Goal: Task Accomplishment & Management: Complete application form

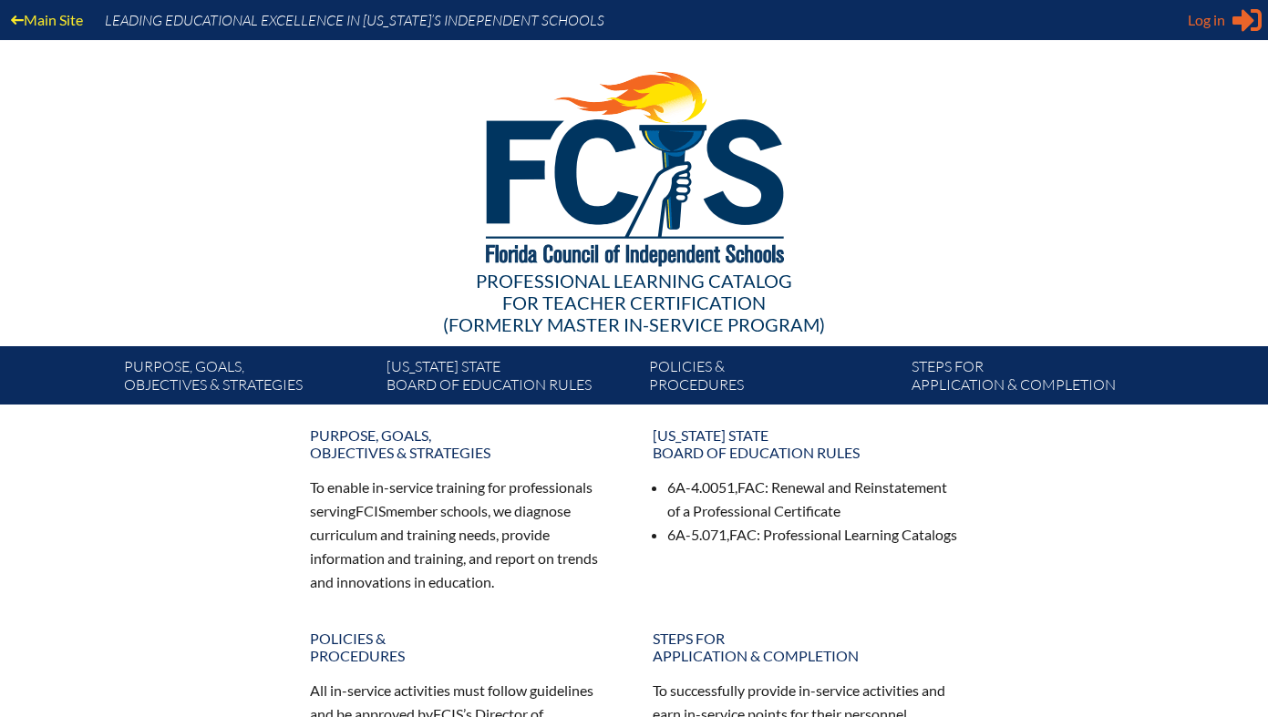
click at [1228, 22] on div "Log in Close Sign in or register" at bounding box center [1224, 19] width 74 height 29
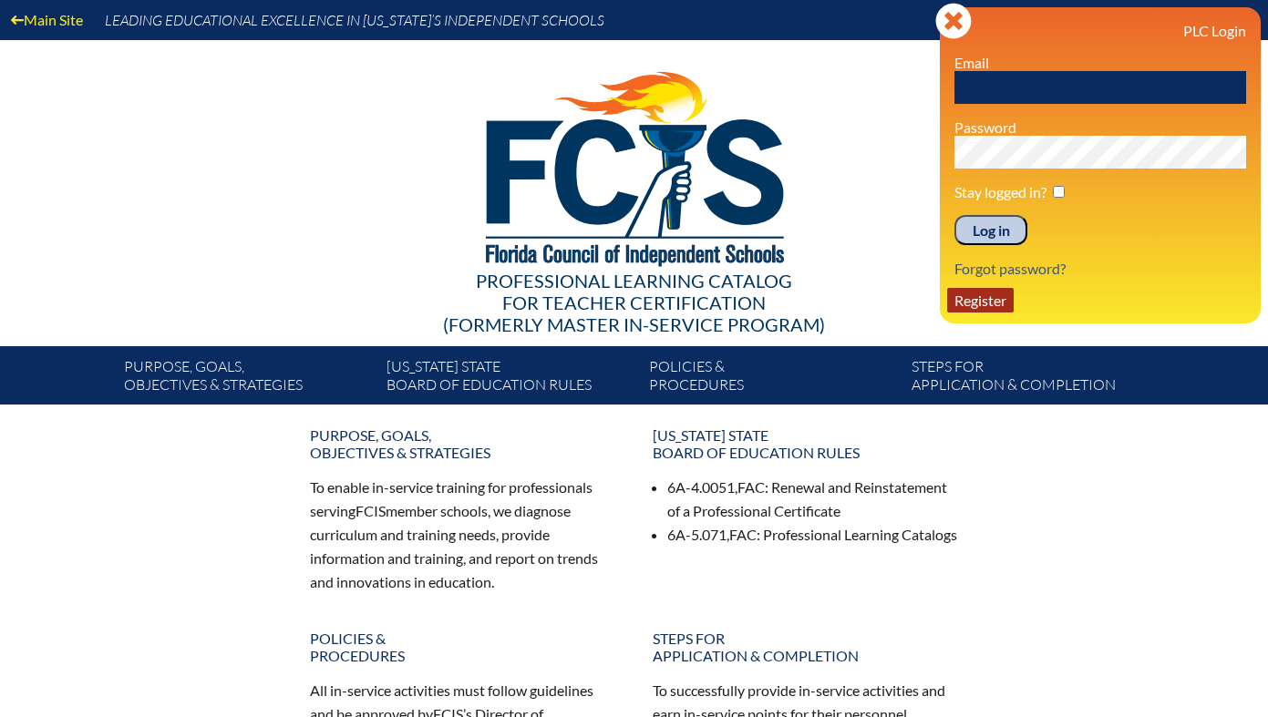
click at [985, 309] on link "Register" at bounding box center [980, 300] width 67 height 25
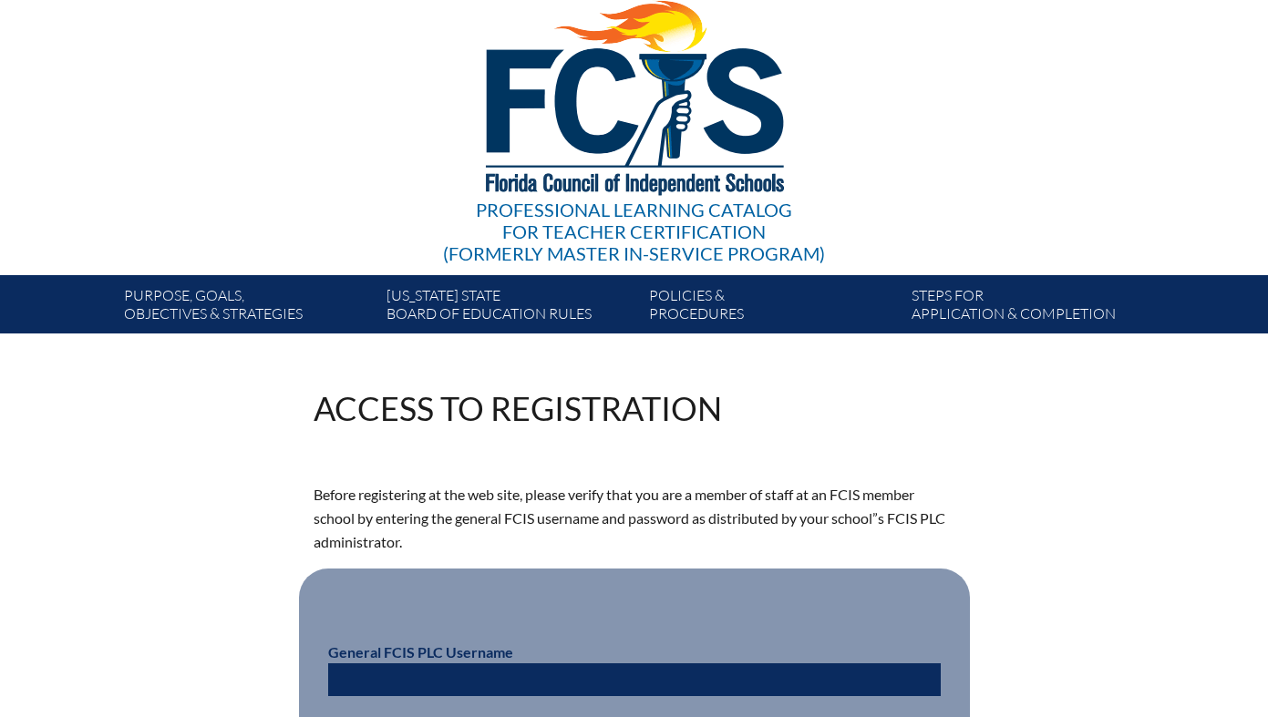
scroll to position [339, 0]
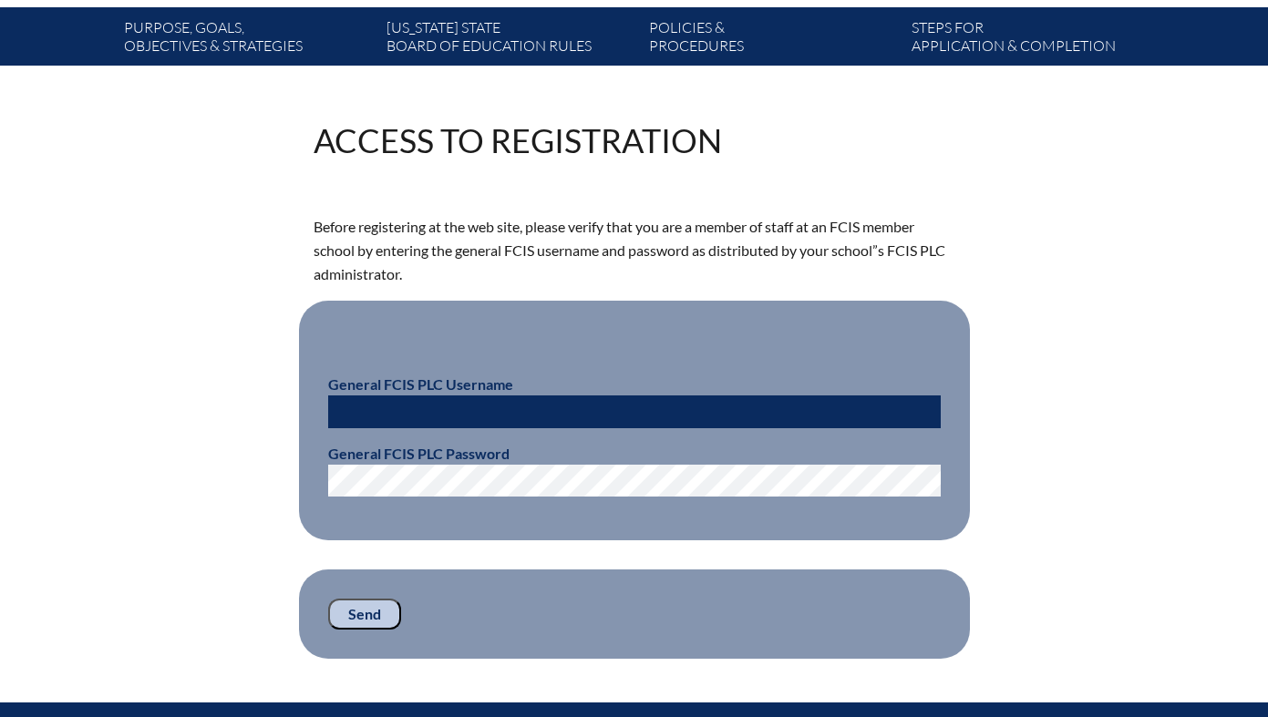
click at [453, 405] on input "text" at bounding box center [634, 411] width 612 height 33
type input "fcismember"
click at [349, 613] on input "Send" at bounding box center [364, 614] width 73 height 31
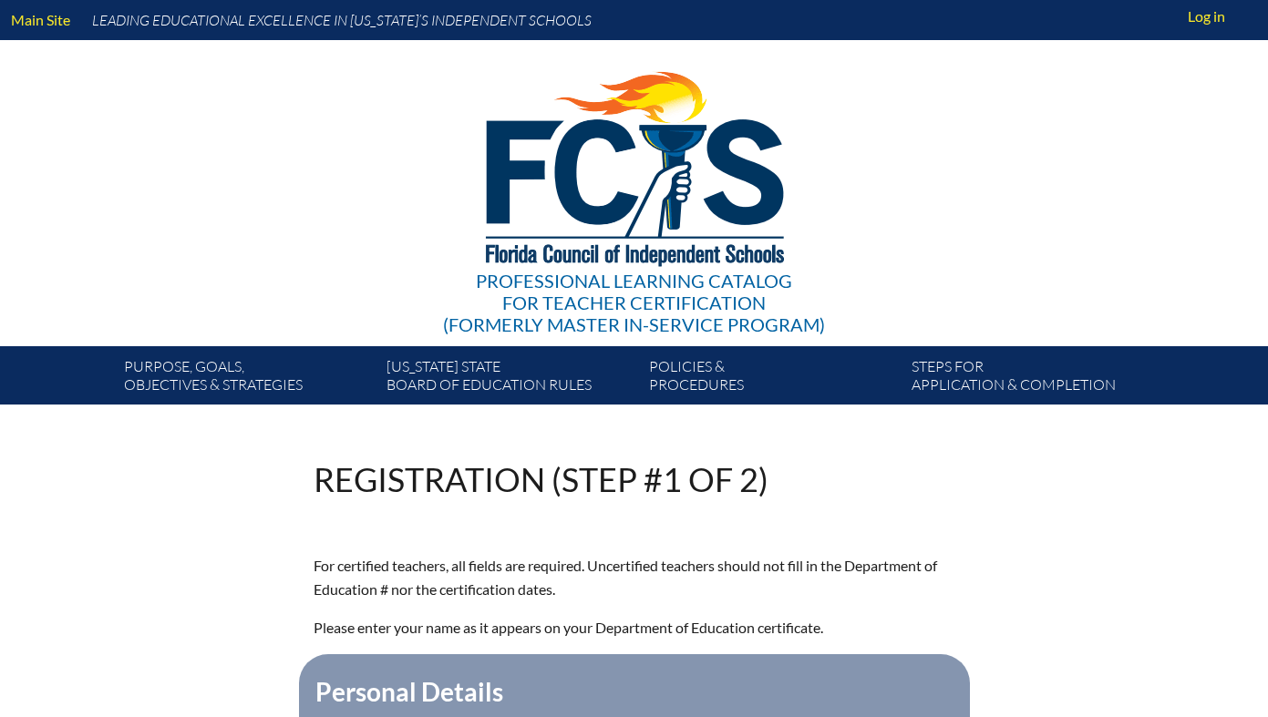
scroll to position [339, 0]
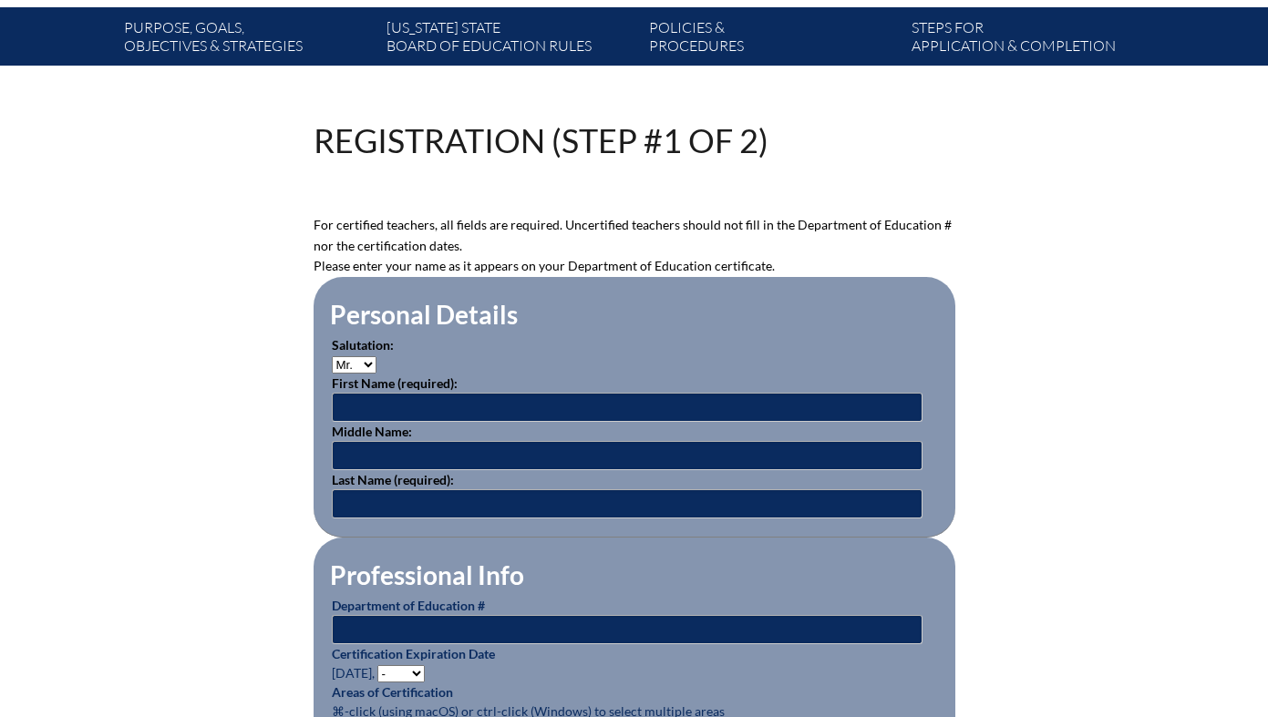
click at [343, 359] on select "Mr. Mrs. Ms. Dr. Rev." at bounding box center [354, 364] width 45 height 17
select select "Ms."
click at [332, 356] on select "Mr. Mrs. Ms. Dr. Rev." at bounding box center [354, 364] width 45 height 17
click at [375, 402] on input "text" at bounding box center [627, 407] width 591 height 29
type input "[PERSON_NAME]"
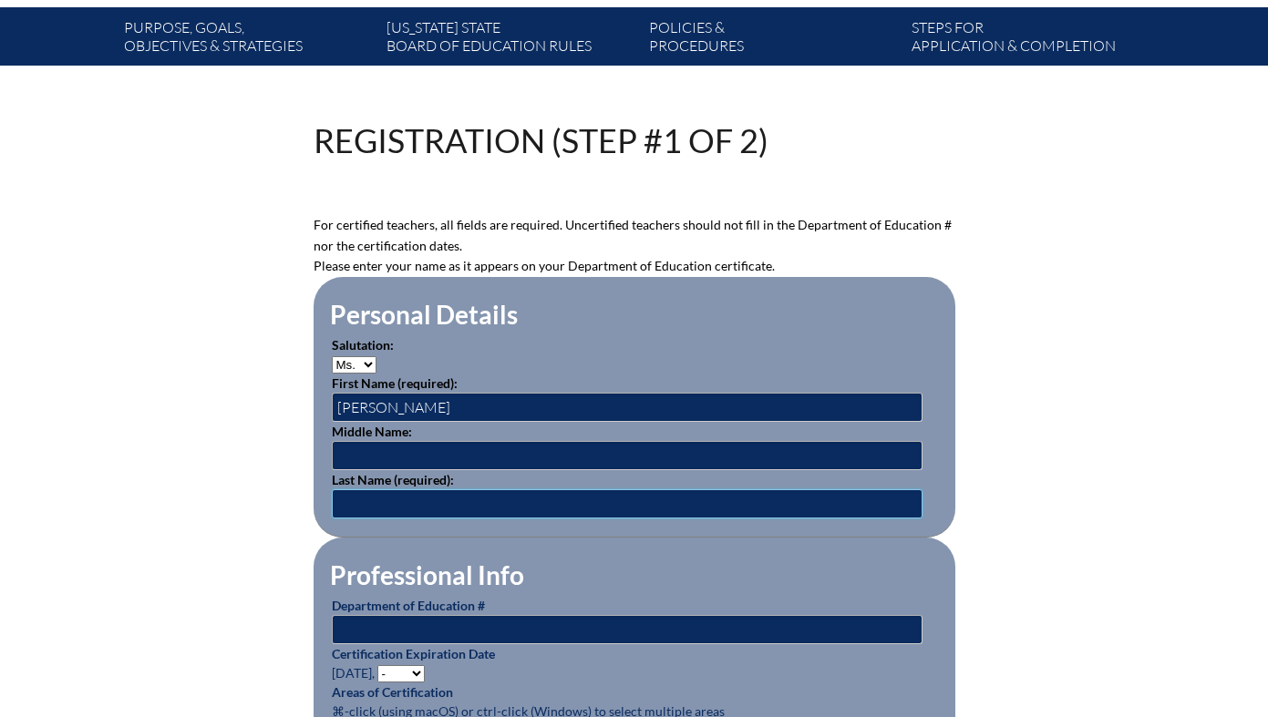
click at [372, 501] on input "text" at bounding box center [627, 503] width 591 height 29
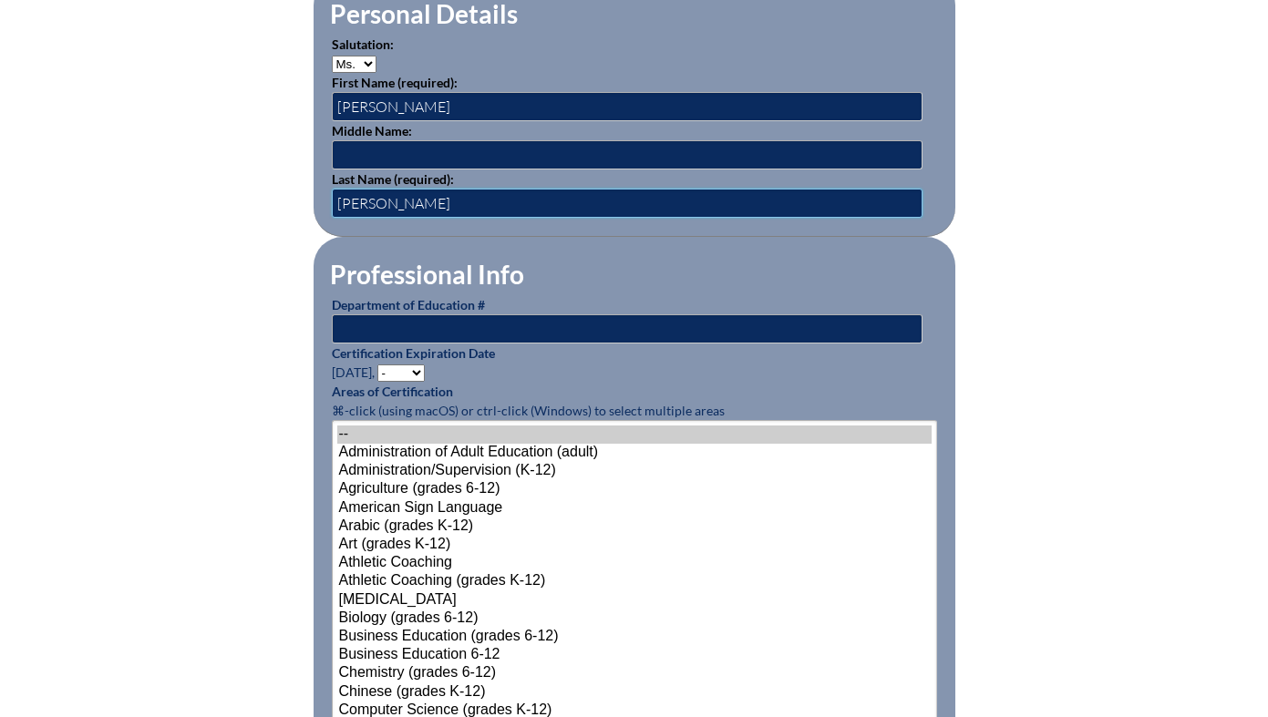
type input "Medved"
click at [416, 330] on input "text" at bounding box center [627, 328] width 591 height 29
paste input "1249395"
type input "1249395"
click at [407, 369] on select "- 2031 2030 2029 2028 2027 2026 2025 2024 2023 2022 2021 2020 2019 2018 2017 20…" at bounding box center [400, 373] width 47 height 17
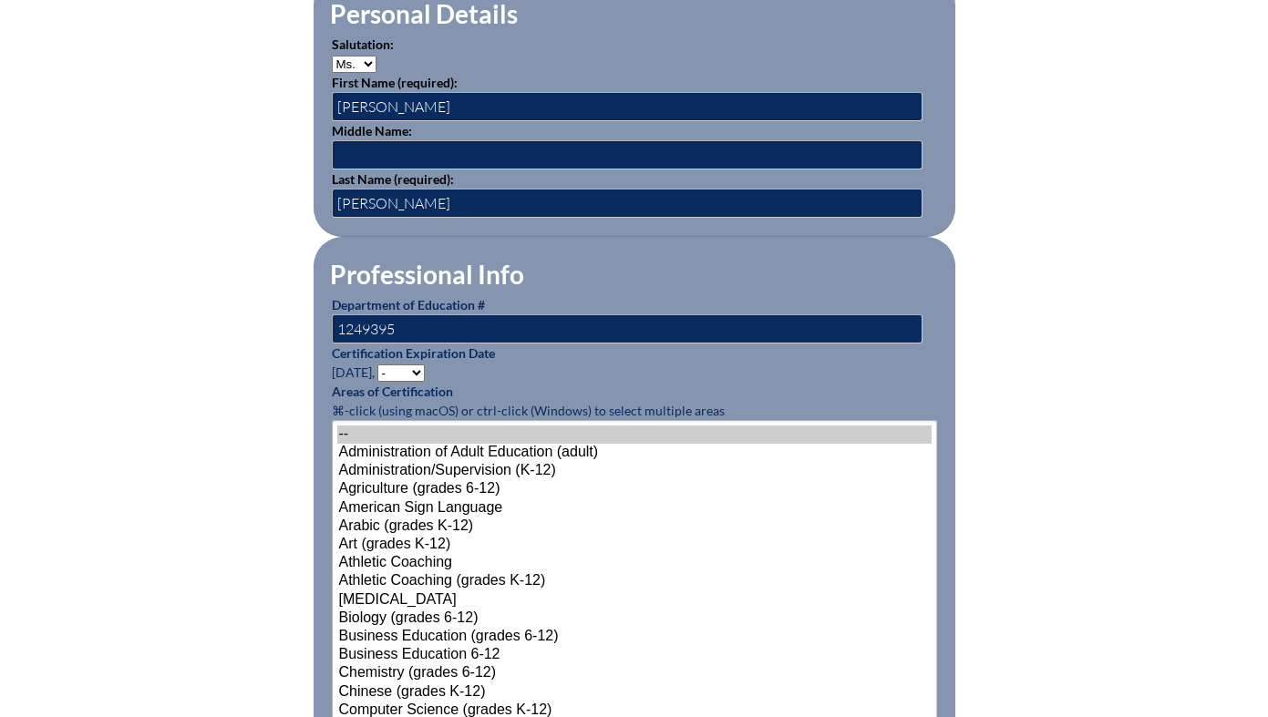
select select "2027"
click at [380, 365] on select "- 2031 2030 2029 2028 2027 2026 2025 2024 2023 2022 2021 2020 2019 2018 2017 20…" at bounding box center [400, 373] width 47 height 17
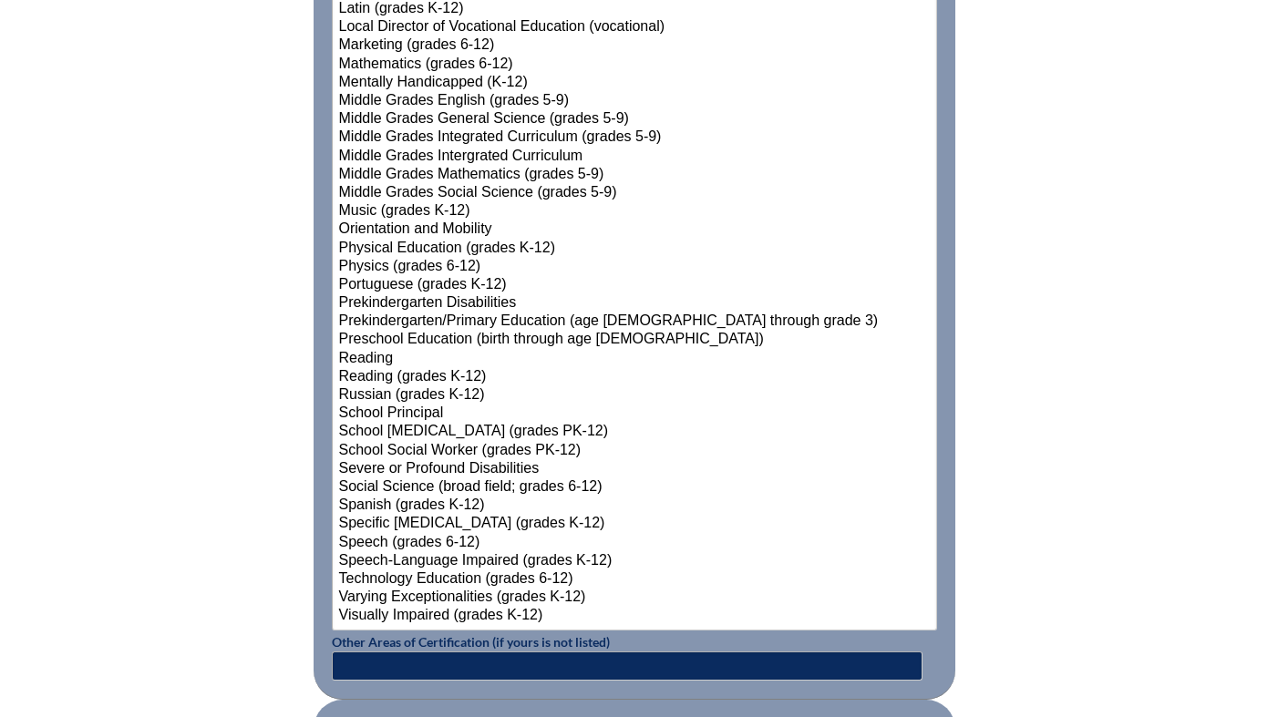
scroll to position [1967, 0]
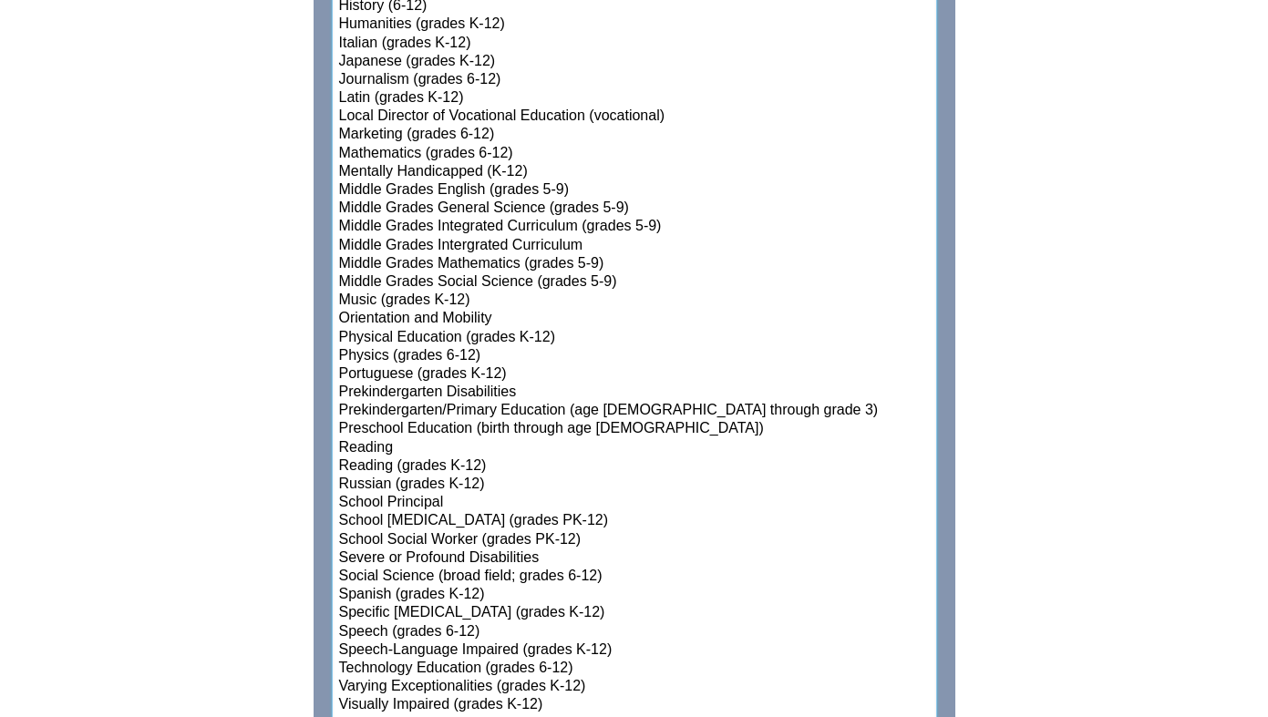
select select"]"] "15142"
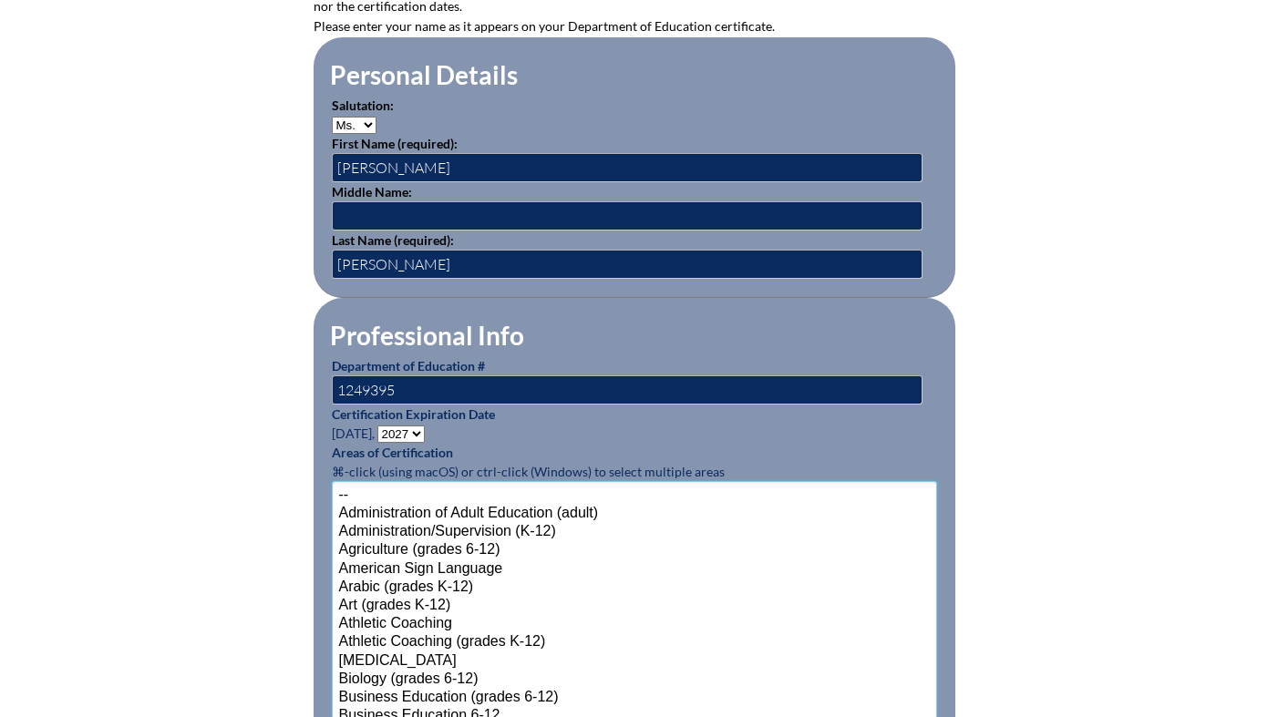
scroll to position [344, 0]
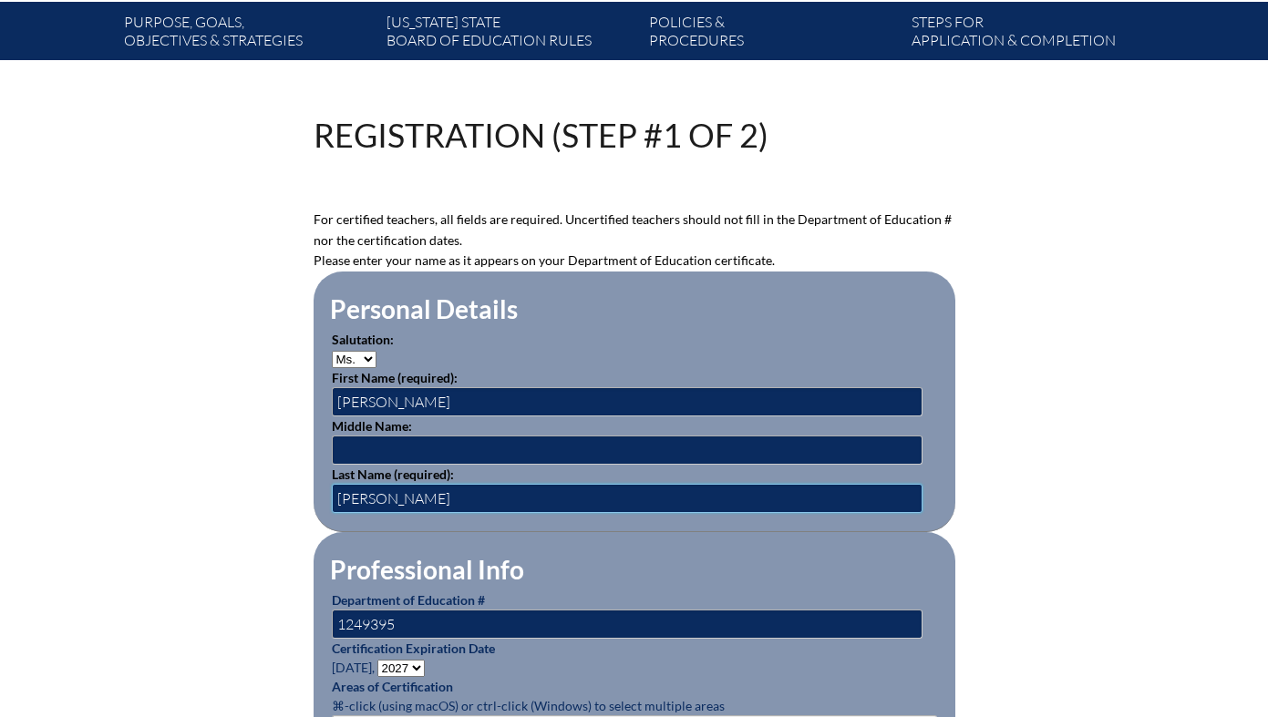
click at [405, 501] on input "Medved" at bounding box center [627, 498] width 591 height 29
type input "M"
type input "[PERSON_NAME]"
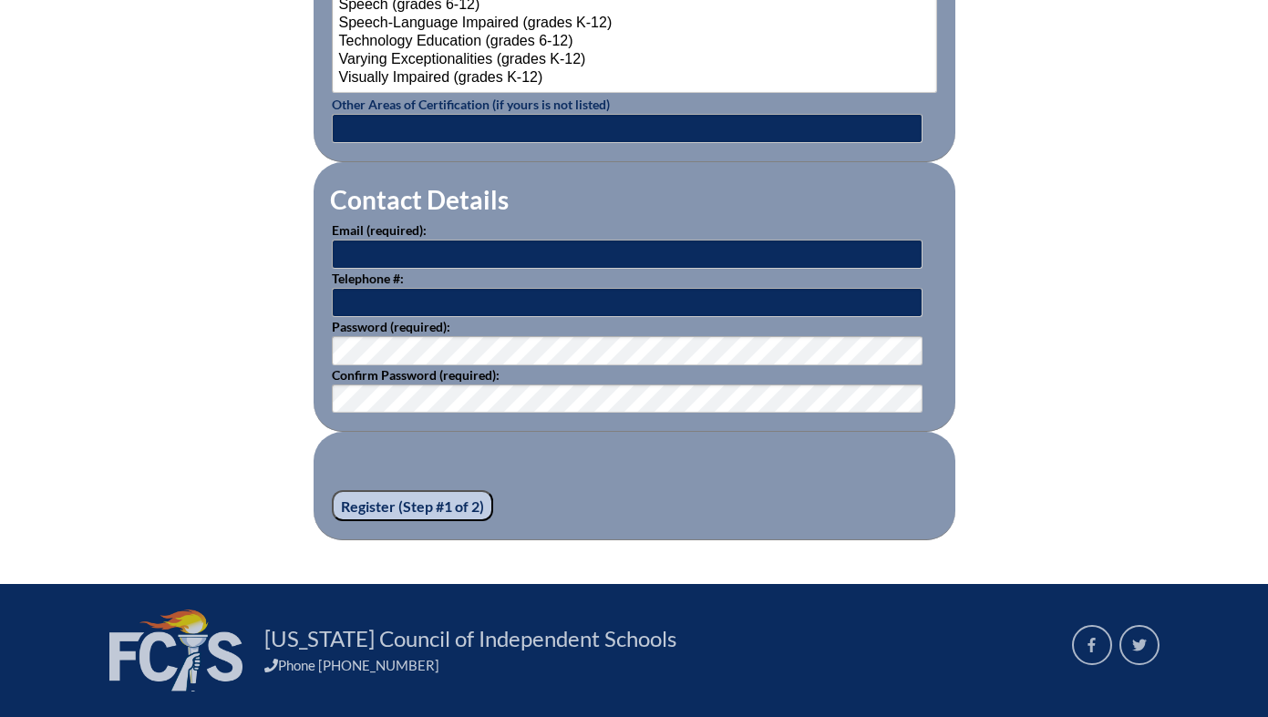
scroll to position [2505, 0]
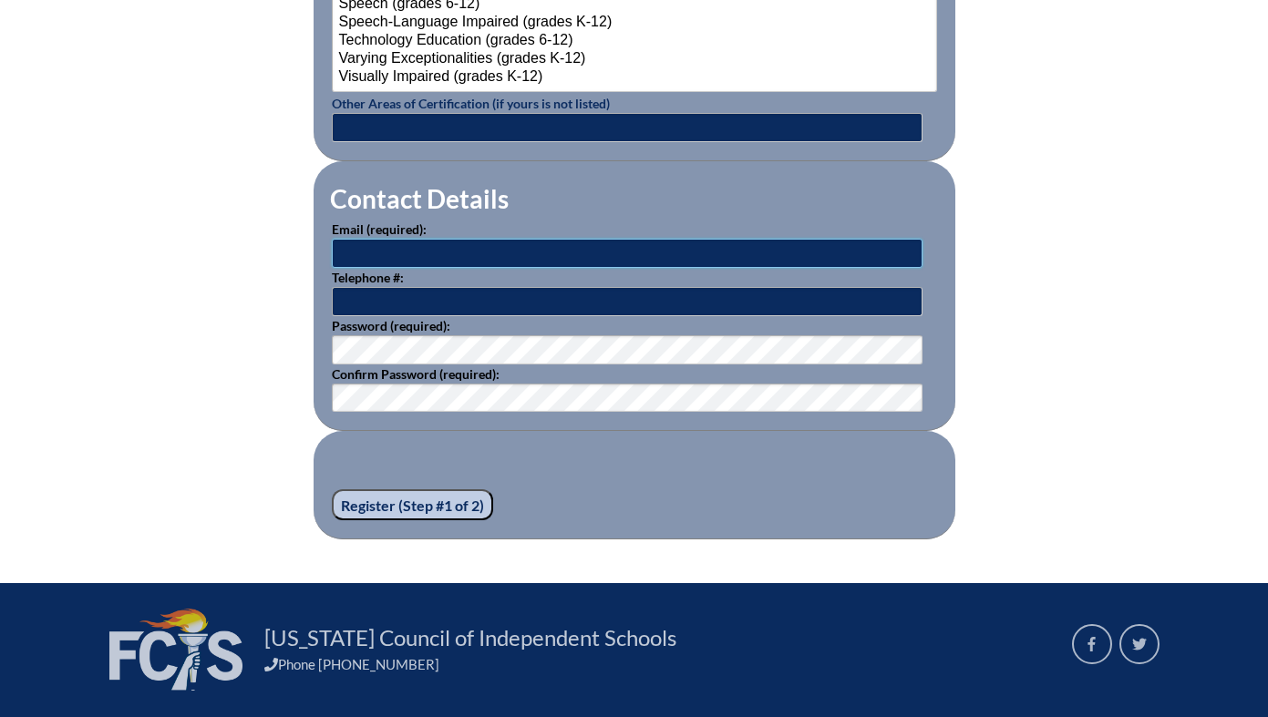
click at [387, 249] on input "text" at bounding box center [627, 253] width 591 height 29
type input "[PERSON_NAME][EMAIL_ADDRESS][PERSON_NAME][DOMAIN_NAME]"
click at [421, 303] on input "text" at bounding box center [627, 301] width 591 height 29
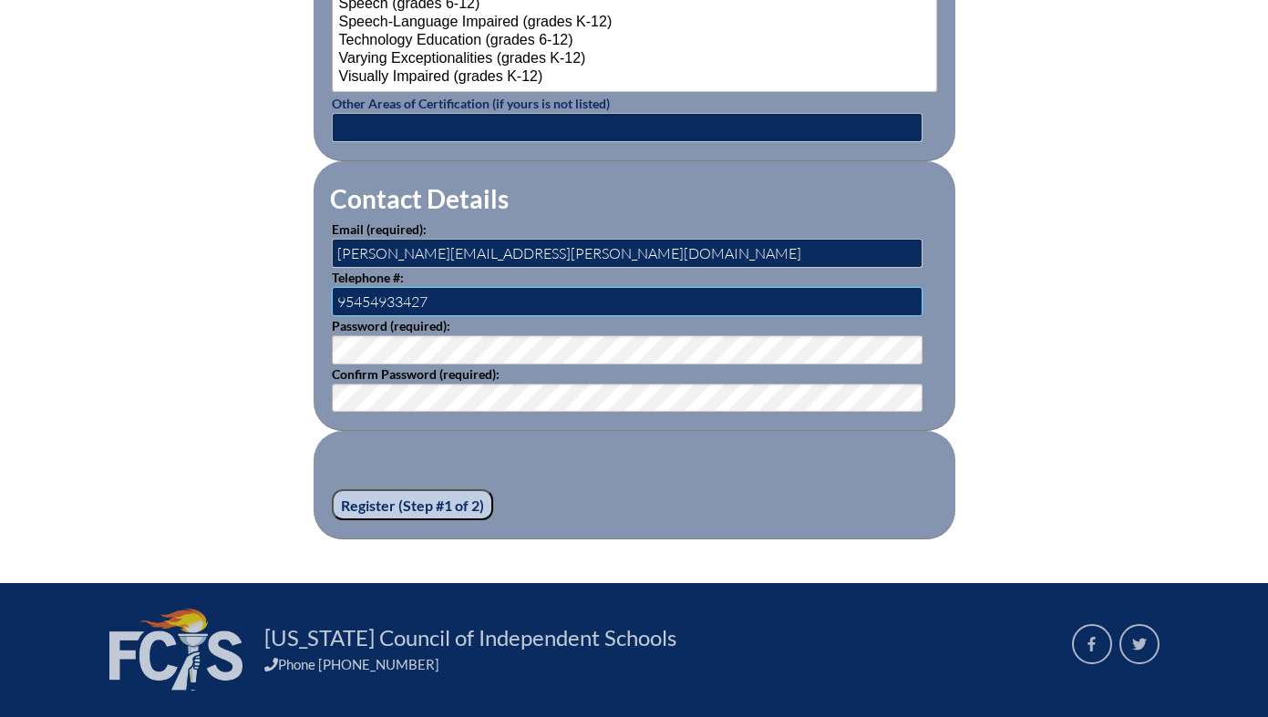
type input "95454933427"
click at [453, 503] on input "Register (Step #1 of 2)" at bounding box center [412, 504] width 161 height 31
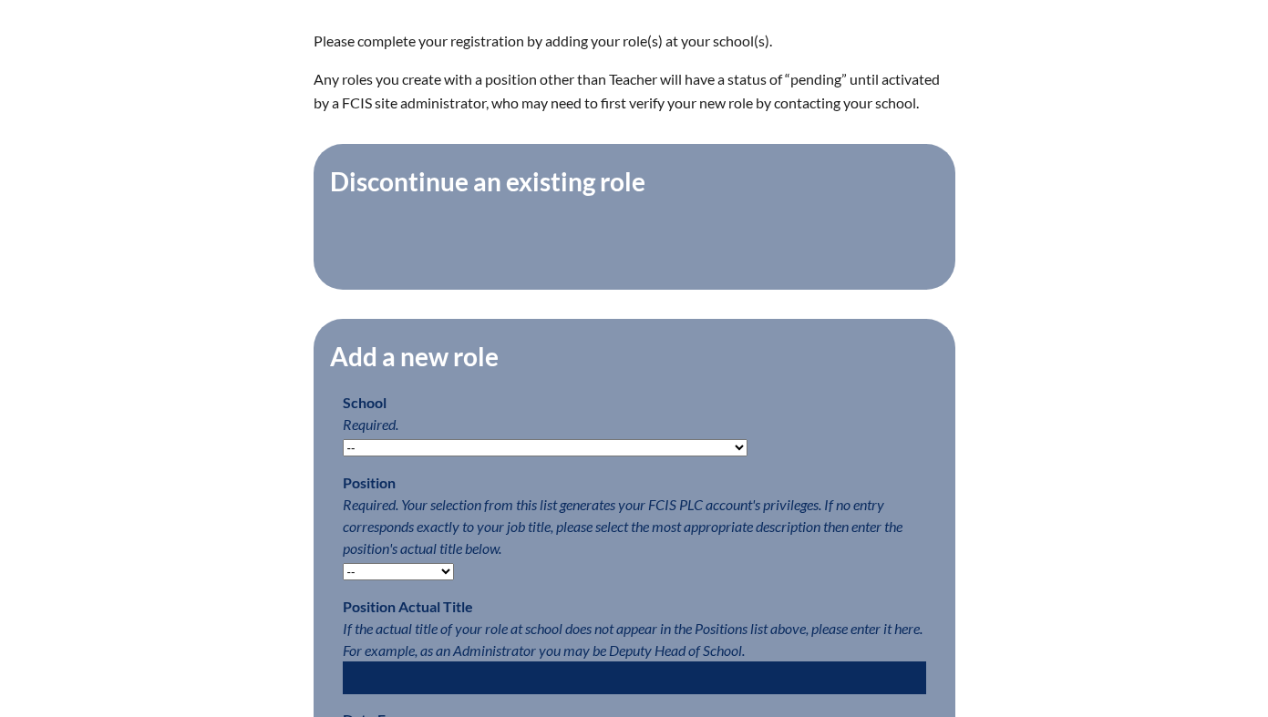
scroll to position [594, 0]
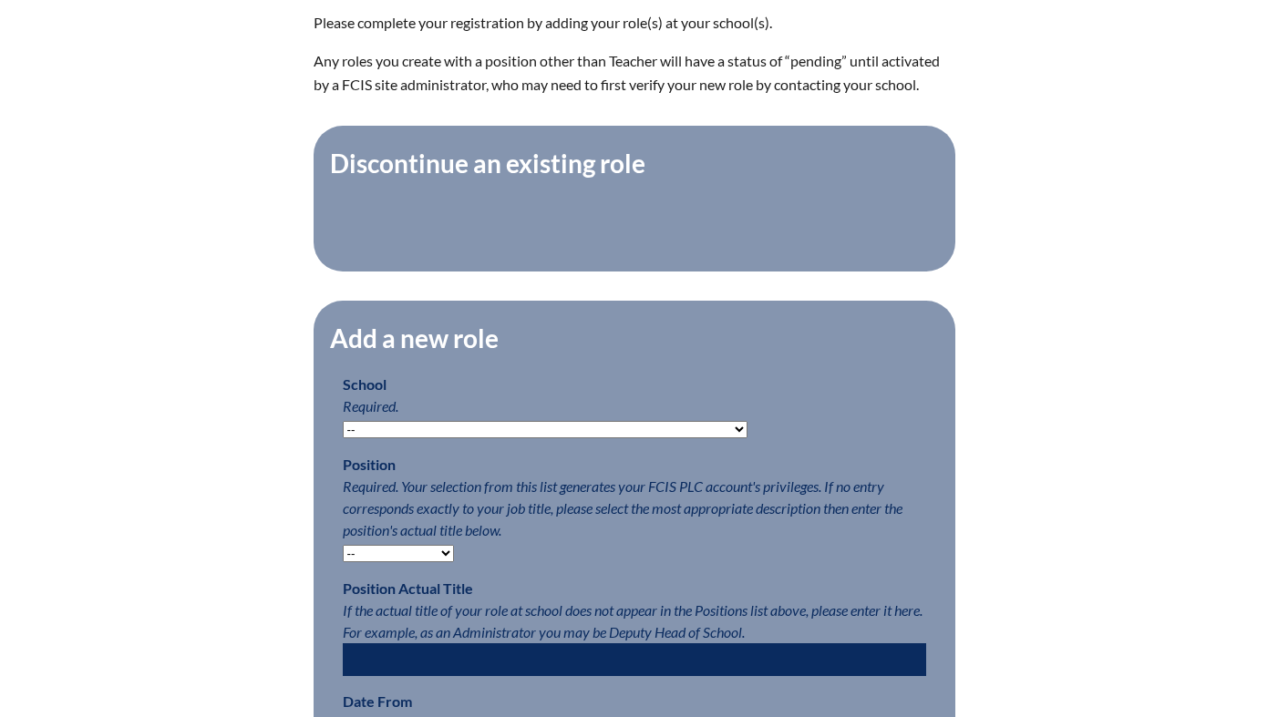
click at [395, 438] on select "-- Autism Inspired Academy Academy at Ocean Reef Academy at the Lakes Academy P…" at bounding box center [545, 429] width 405 height 17
select select "20332"
click at [343, 433] on select "-- Autism Inspired Academy Academy at Ocean Reef Academy at the Lakes Academy P…" at bounding box center [545, 429] width 405 height 17
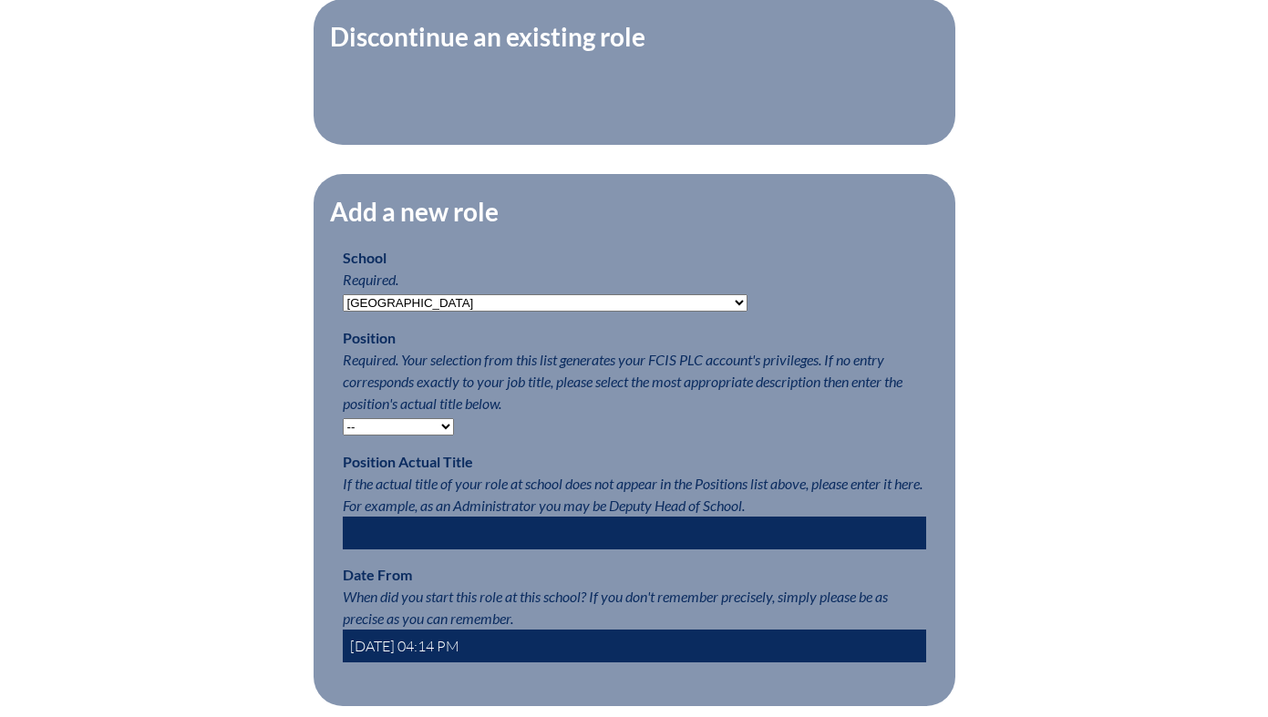
scroll to position [721, 0]
click at [394, 436] on select "-- Teacher PLC Coordinator Head of School Administrator" at bounding box center [398, 426] width 111 height 17
select select "15563"
click at [343, 429] on select "-- Teacher PLC Coordinator Head of School Administrator" at bounding box center [398, 426] width 111 height 17
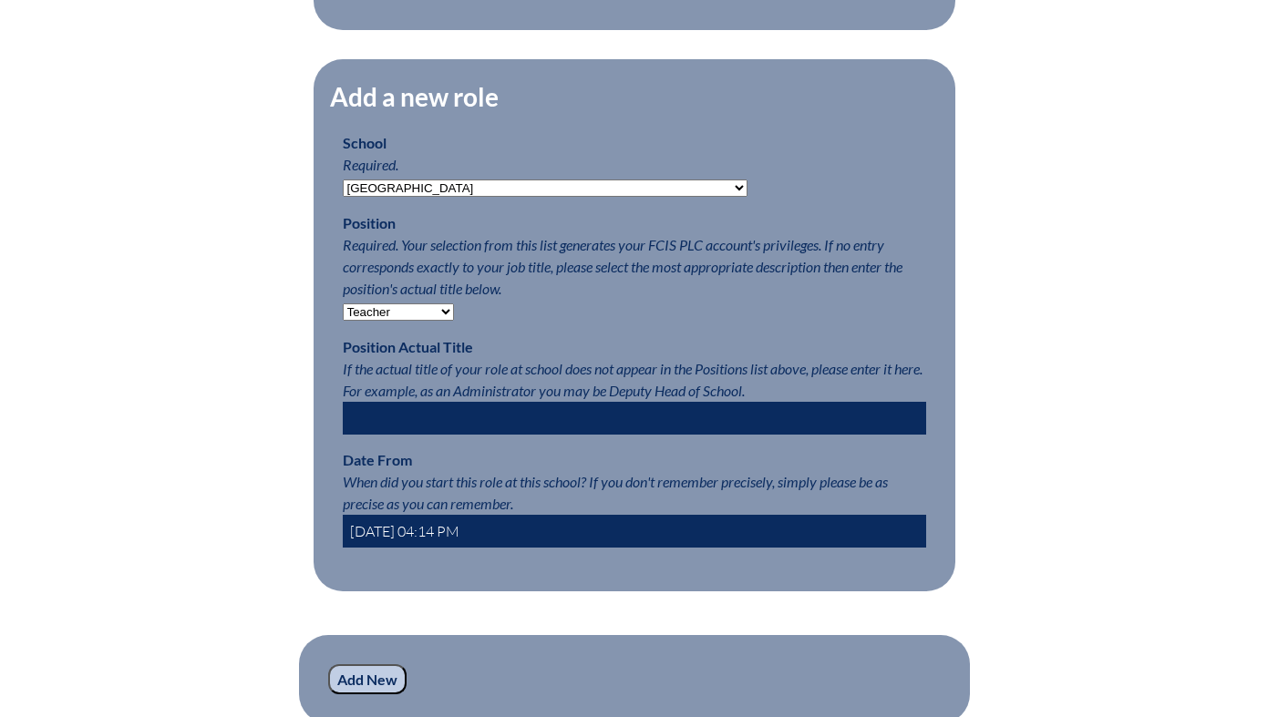
scroll to position [841, 0]
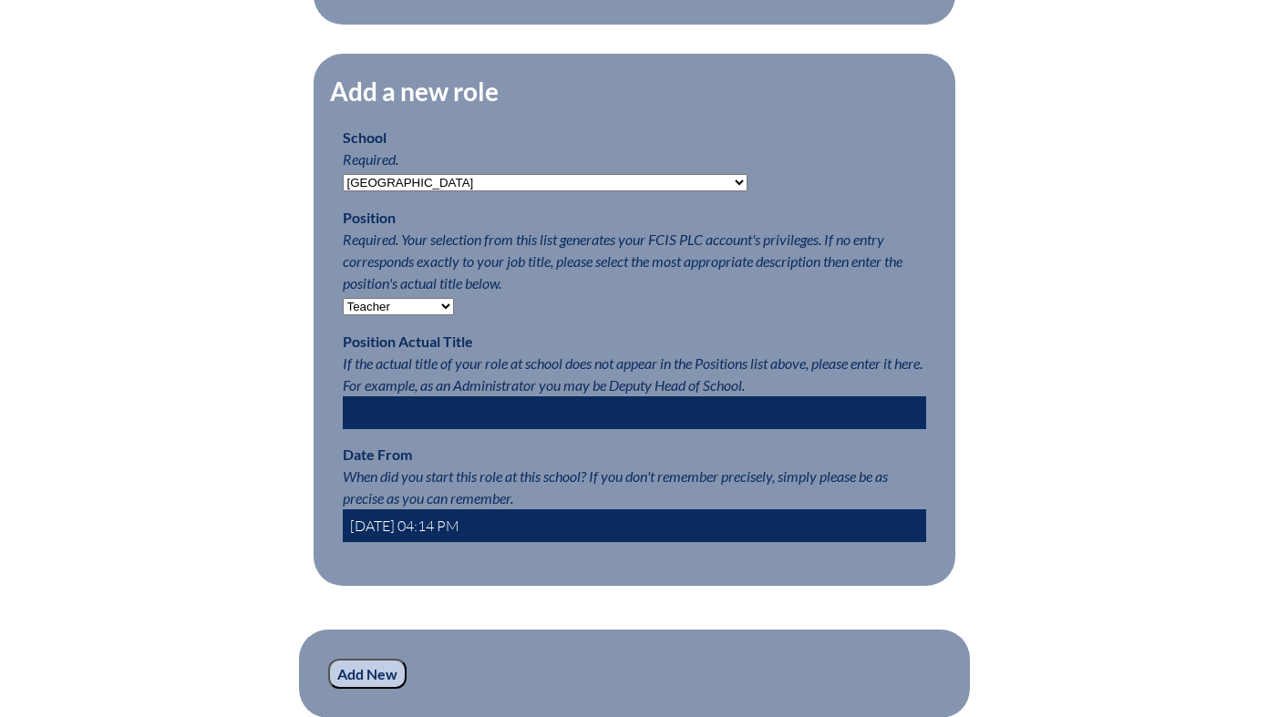
click at [416, 423] on input "text" at bounding box center [634, 412] width 583 height 33
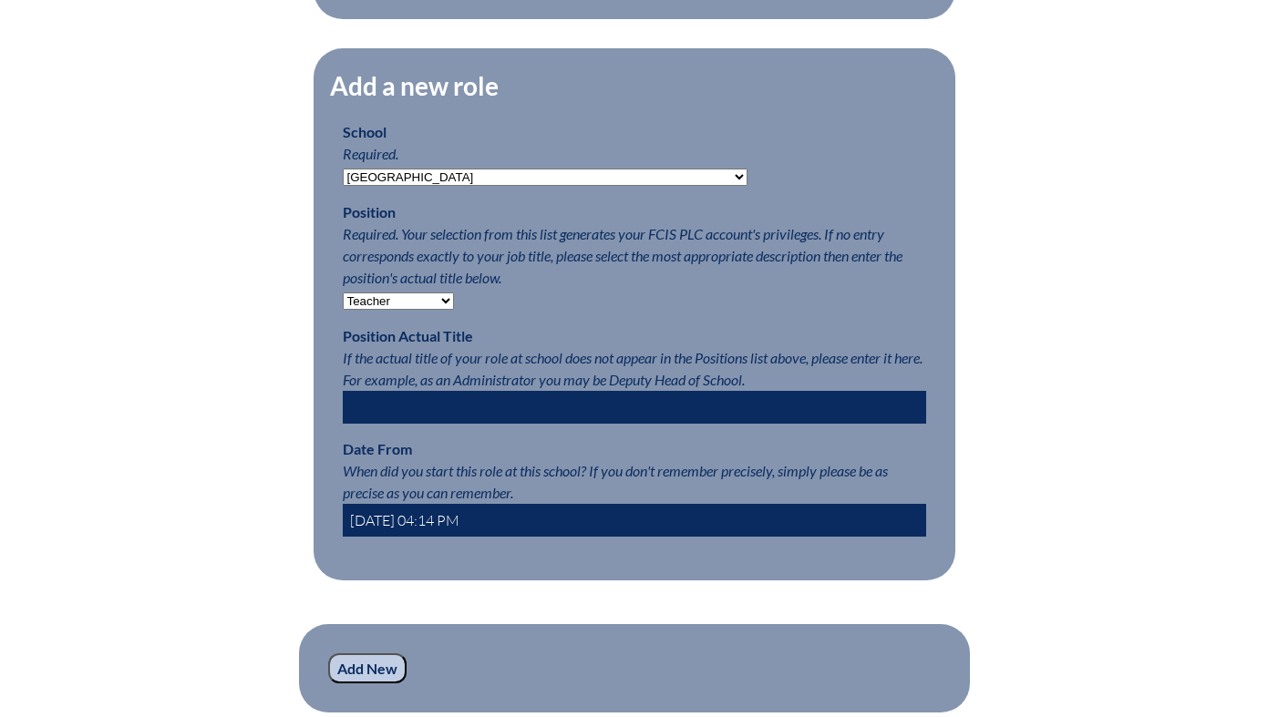
scroll to position [750, 0]
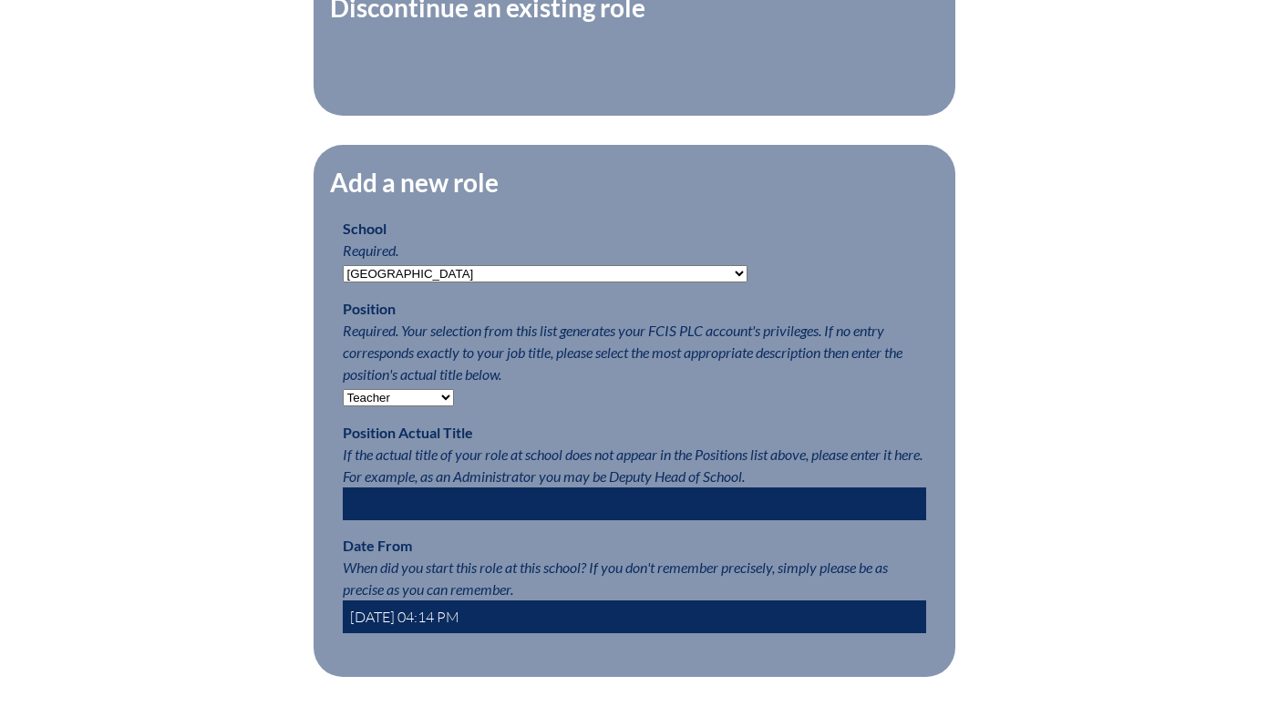
click at [416, 622] on input "2025-09-12 04:14 PM" at bounding box center [634, 617] width 583 height 33
click at [407, 629] on input "2025-09-12 04:14 PM" at bounding box center [634, 617] width 583 height 33
click at [427, 630] on input "2025-08-12 04:14 PM" at bounding box center [634, 617] width 583 height 33
click at [437, 632] on input "2025-08-4 04:14 PM" at bounding box center [634, 617] width 583 height 33
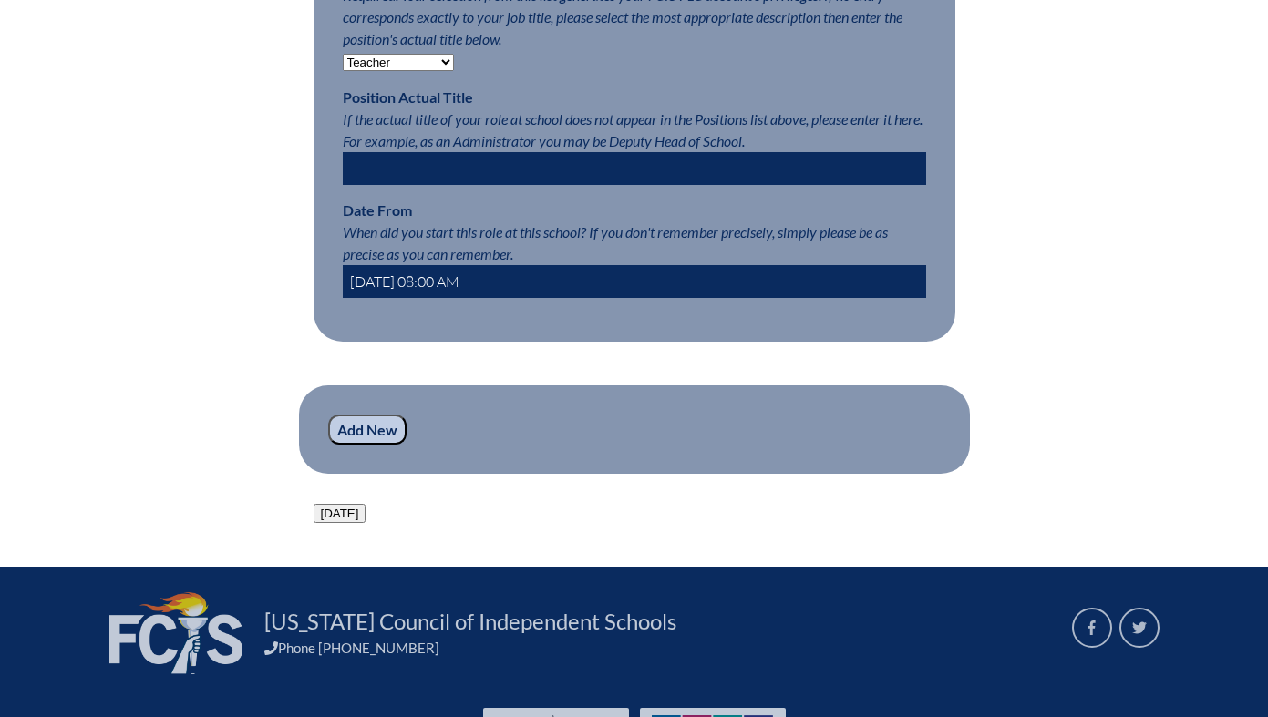
scroll to position [1199, 0]
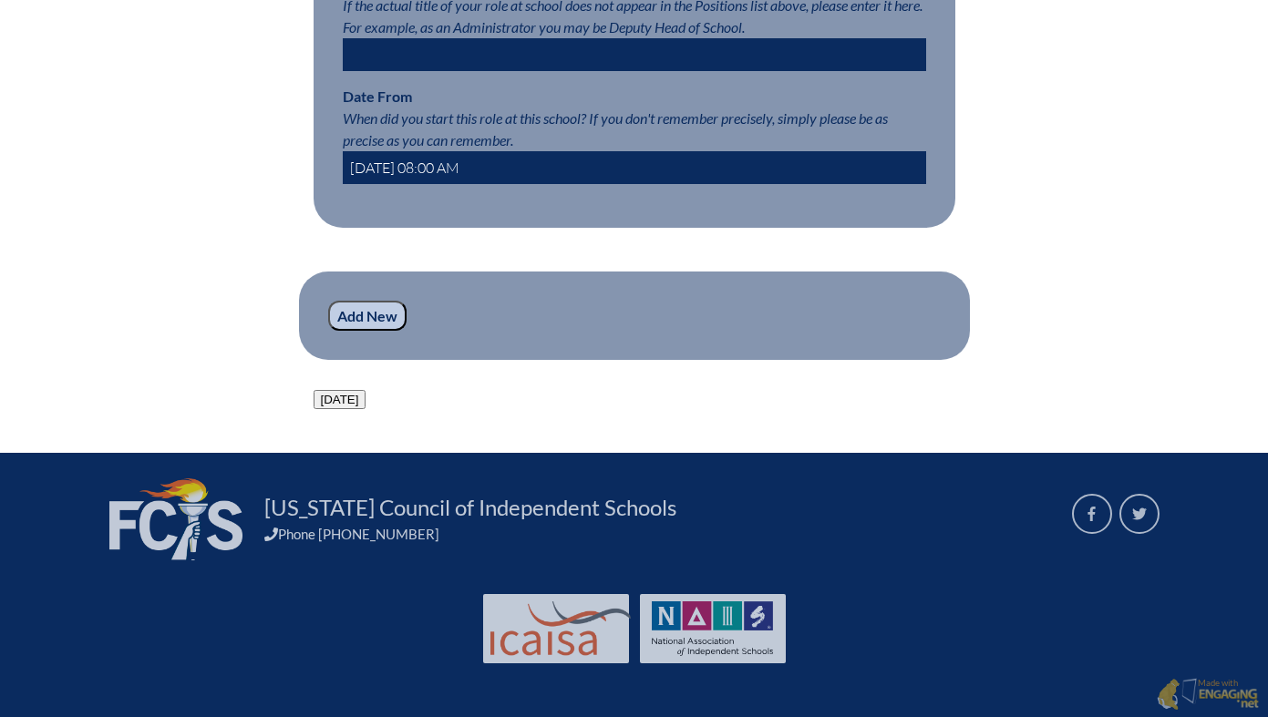
type input "2025-08-4 08:00 AM"
click at [363, 347] on fieldset "Add New" at bounding box center [634, 316] width 671 height 89
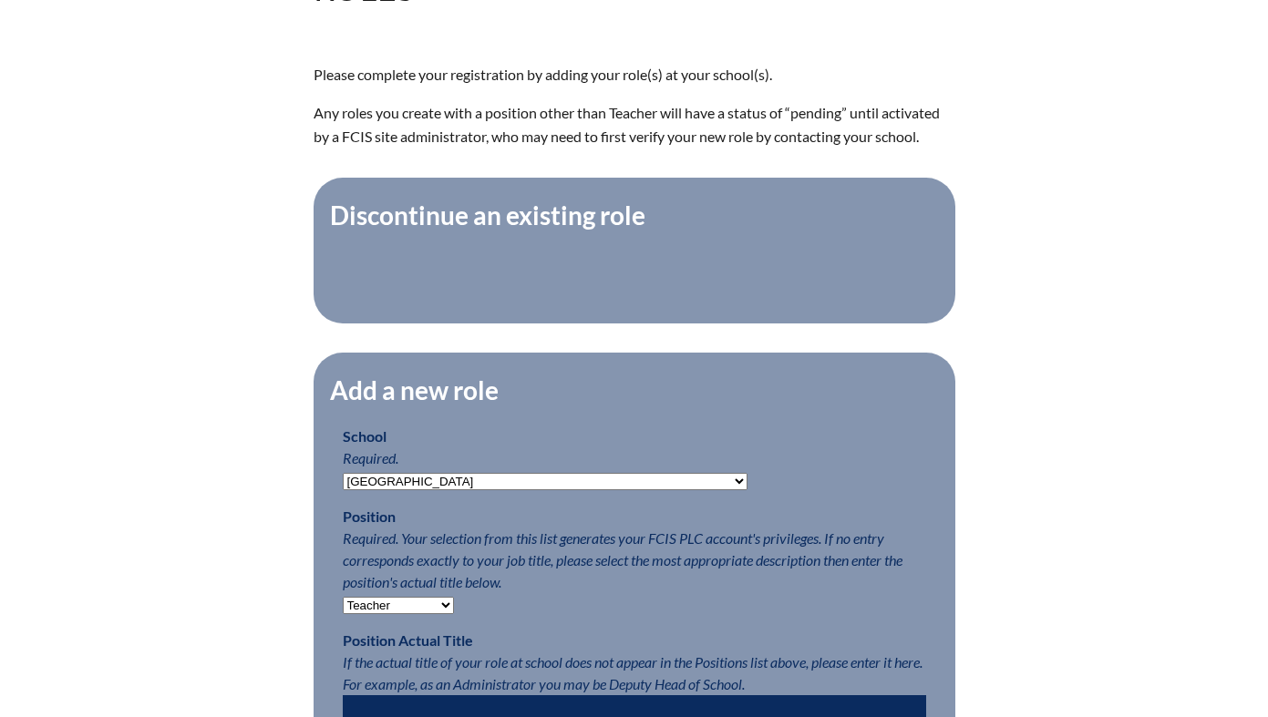
scroll to position [919, 0]
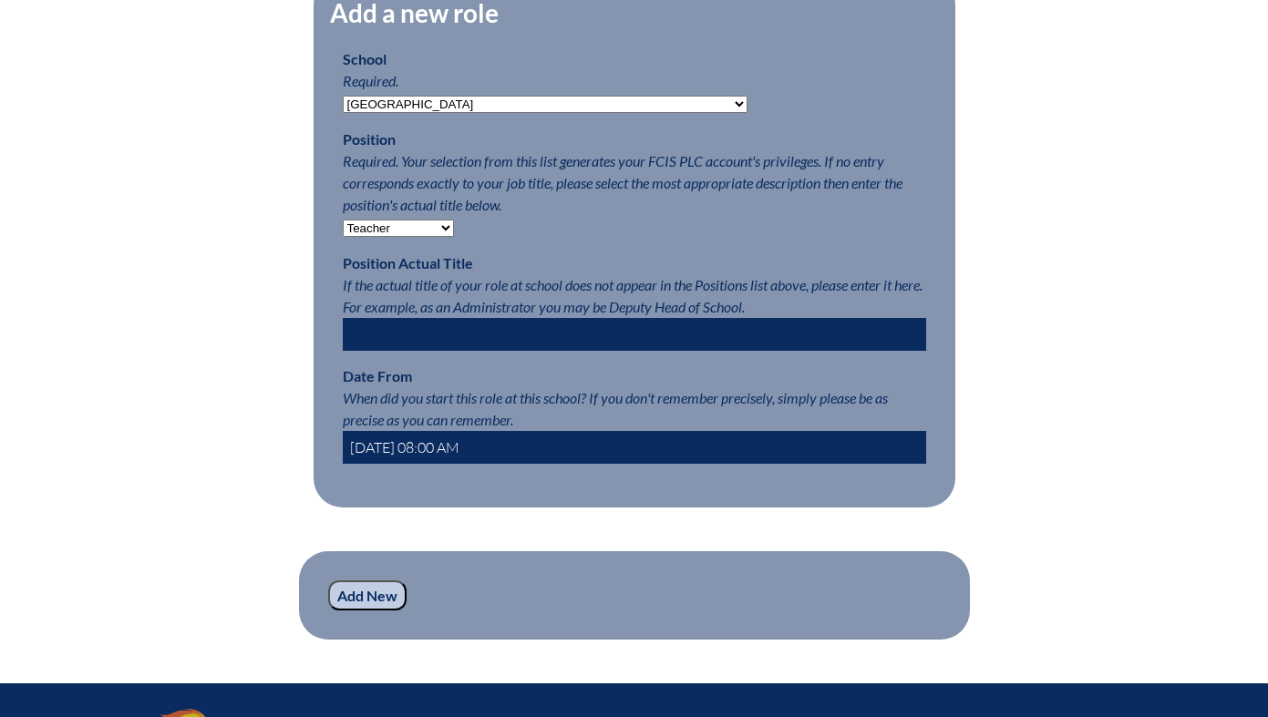
click at [373, 611] on input "Add New" at bounding box center [367, 595] width 78 height 31
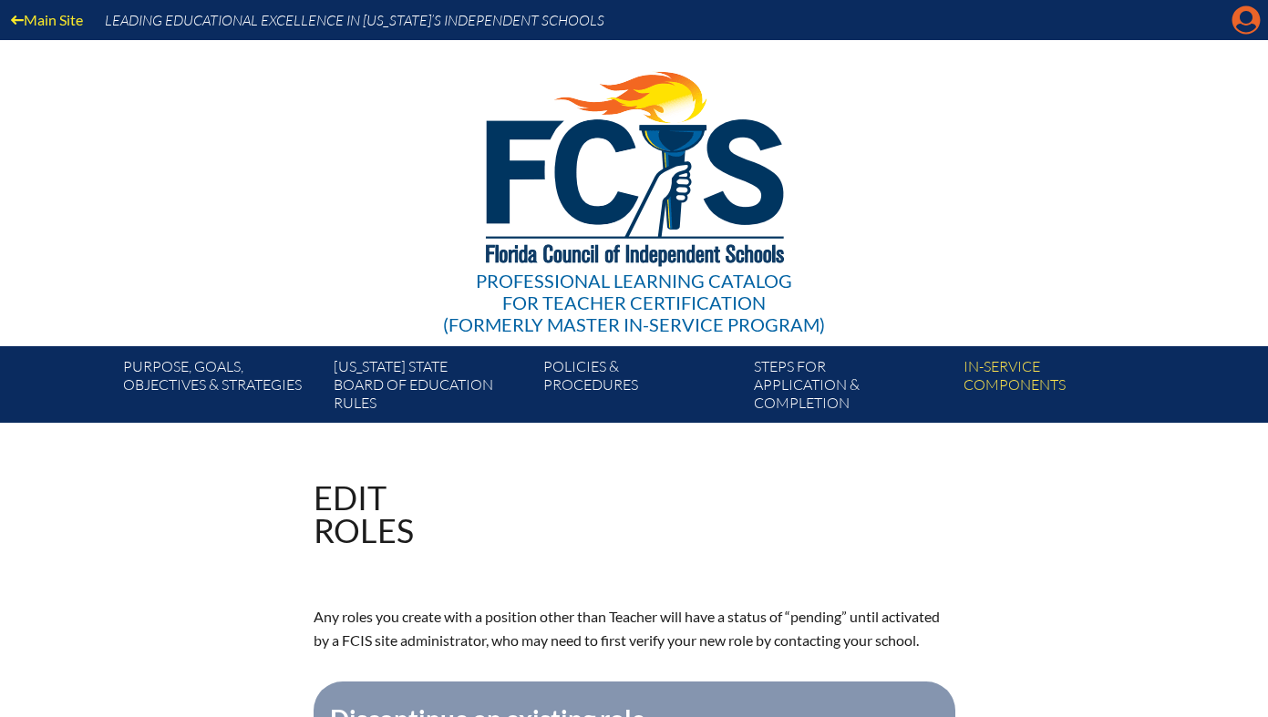
click at [1239, 15] on icon "Manage account" at bounding box center [1245, 19] width 29 height 29
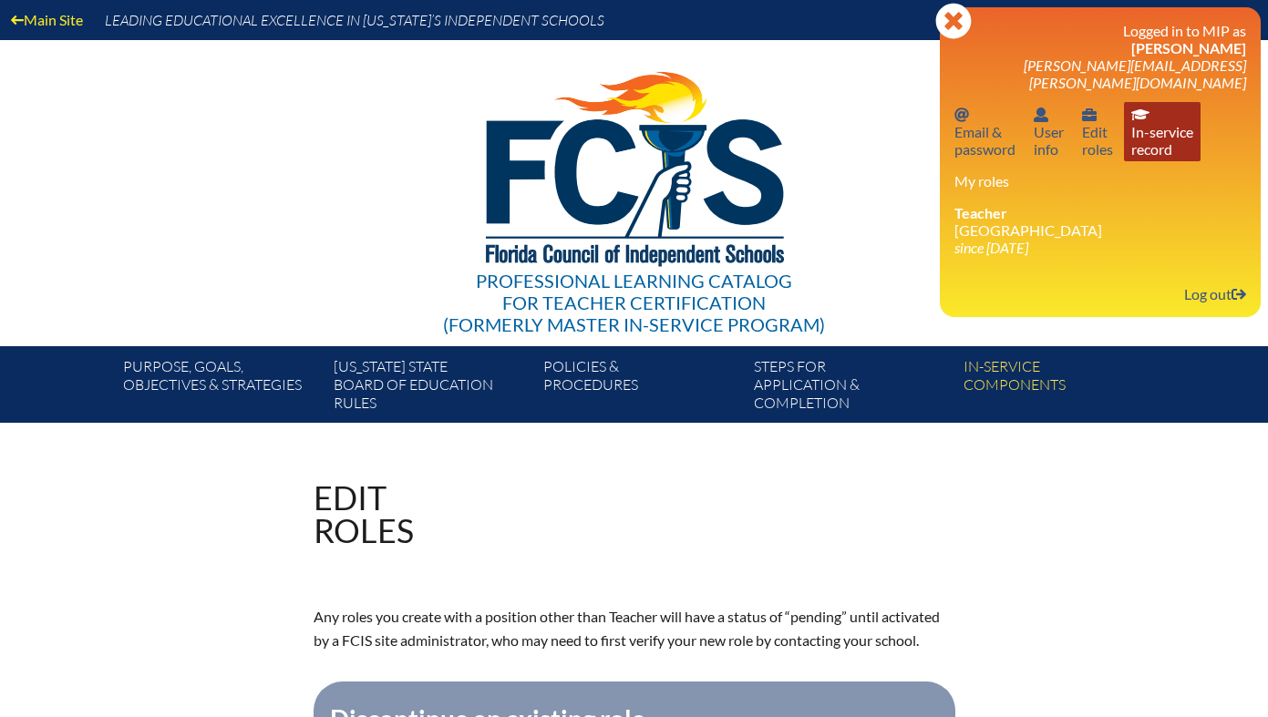
click at [1171, 108] on link "In-service record In-service record" at bounding box center [1162, 131] width 77 height 59
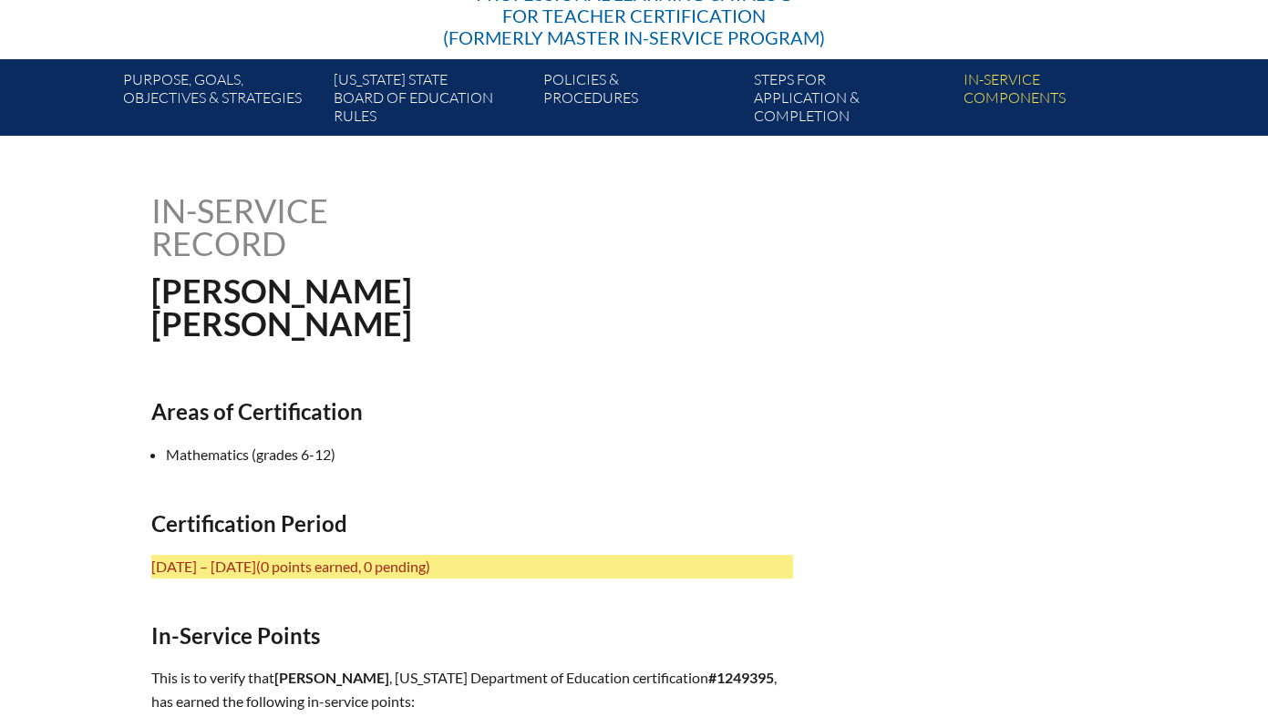
scroll to position [558, 0]
